Goal: Task Accomplishment & Management: Manage account settings

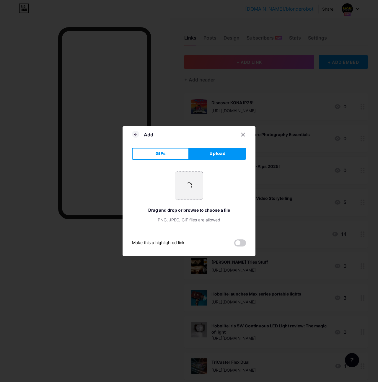
click at [220, 153] on span "Upload" at bounding box center [217, 154] width 16 height 6
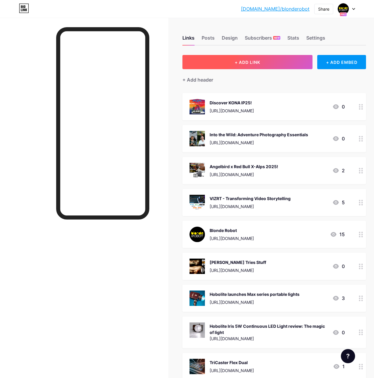
click at [290, 58] on button "+ ADD LINK" at bounding box center [247, 62] width 130 height 14
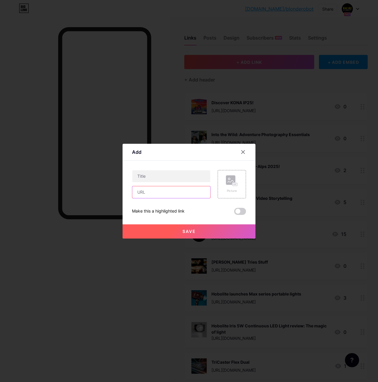
click at [141, 194] on input "text" at bounding box center [171, 192] width 78 height 12
paste input "[URL][DOMAIN_NAME]"
type input "[URL][DOMAIN_NAME]"
click at [156, 177] on input "text" at bounding box center [171, 176] width 78 height 12
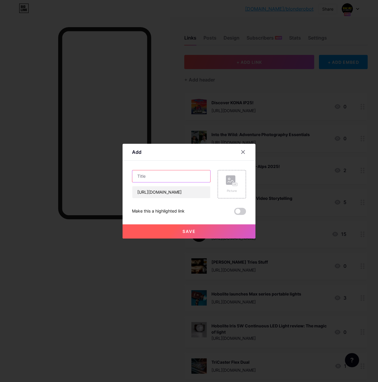
scroll to position [0, 0]
paste input "How Sport Climbing Victoria Took Their Live Broadcasts to the Next Level with B…"
type input "How Sport Climbing Victoria Took Their Live Broadcasts to the Next Level with B…"
click at [229, 188] on div "Picture" at bounding box center [232, 184] width 12 height 18
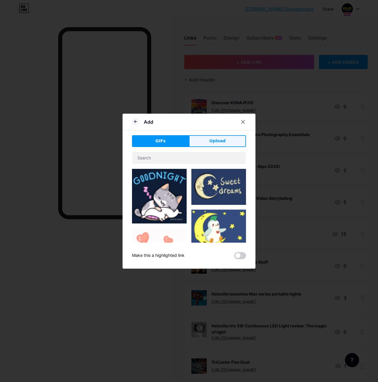
click at [231, 144] on button "Upload" at bounding box center [217, 141] width 57 height 12
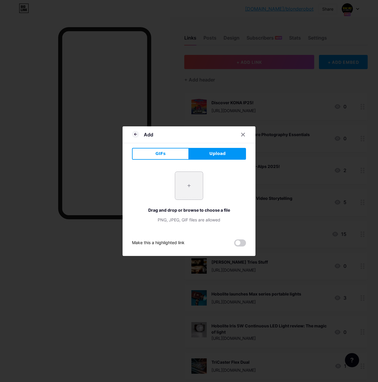
click at [184, 185] on input "file" at bounding box center [189, 186] width 28 height 28
type input "C:\fakepath\IMG_3285.jpeg"
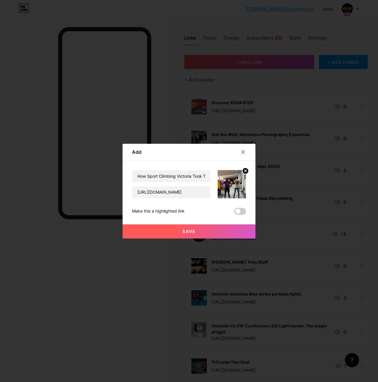
click at [210, 230] on button "Save" at bounding box center [189, 231] width 133 height 14
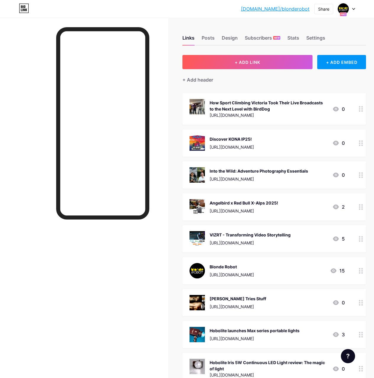
click at [252, 147] on div "[URL][DOMAIN_NAME]" at bounding box center [231, 147] width 44 height 6
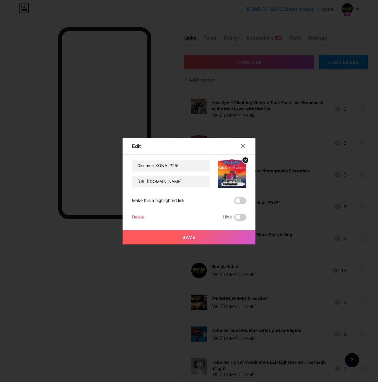
click at [137, 216] on div "Delete" at bounding box center [138, 217] width 12 height 7
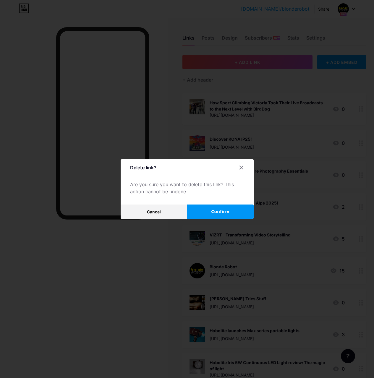
click at [215, 213] on span "Confirm" at bounding box center [220, 211] width 18 height 6
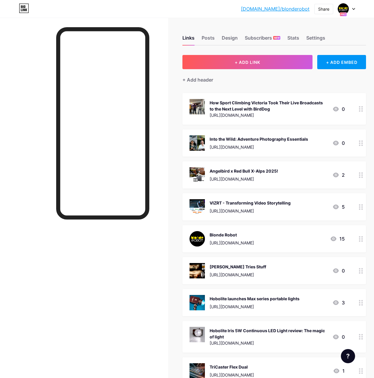
click at [247, 141] on div "Into the Wild: Adventure Photography Essentials" at bounding box center [258, 139] width 98 height 6
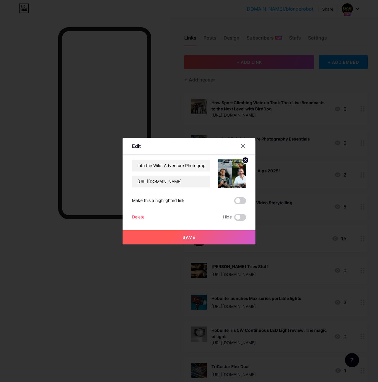
click at [139, 215] on div "Delete" at bounding box center [138, 217] width 12 height 7
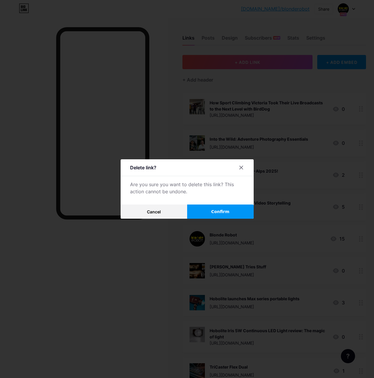
click at [219, 215] on span "Confirm" at bounding box center [220, 211] width 18 height 6
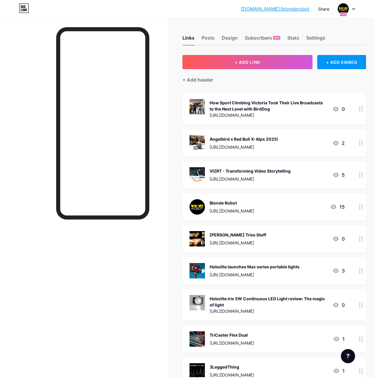
click at [286, 8] on link "[DOMAIN_NAME]/blonderobot" at bounding box center [275, 8] width 69 height 7
click at [290, 171] on div "VIZRT - Transforming Video Storytelling" at bounding box center [249, 171] width 81 height 6
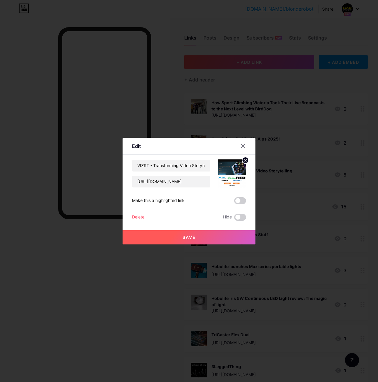
click at [135, 215] on div "Delete" at bounding box center [138, 217] width 12 height 7
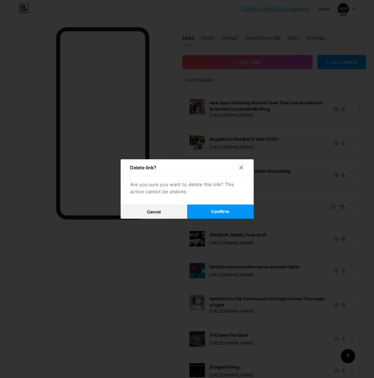
click at [211, 214] on span "Confirm" at bounding box center [220, 211] width 18 height 6
